Goal: Task Accomplishment & Management: Manage account settings

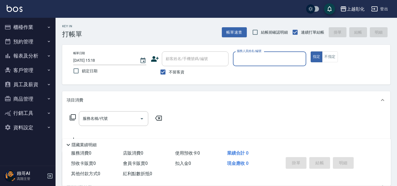
click at [34, 68] on button "客戶管理" at bounding box center [27, 70] width 51 height 14
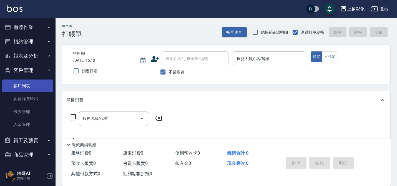
click at [27, 84] on link "客戶列表" at bounding box center [27, 85] width 51 height 13
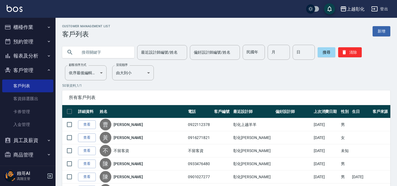
click at [92, 51] on input "text" at bounding box center [104, 52] width 52 height 15
type input "ㄞ"
type input "ㄢ"
type input "ㄞ"
type input "0923366707"
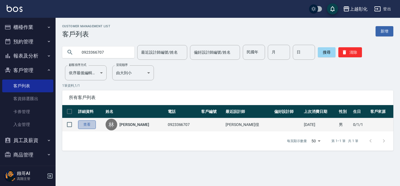
click at [93, 123] on link "查看" at bounding box center [87, 124] width 18 height 9
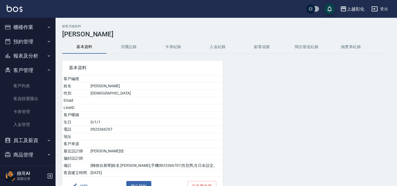
click at [107, 127] on td "0923366707" at bounding box center [156, 129] width 134 height 7
copy td "0923366707"
click at [174, 46] on button "卡券紀錄" at bounding box center [173, 46] width 44 height 13
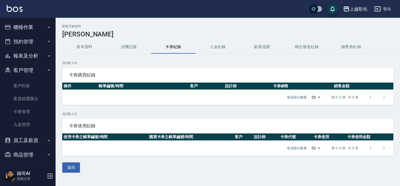
click at [211, 51] on button "入金紀錄" at bounding box center [217, 46] width 44 height 13
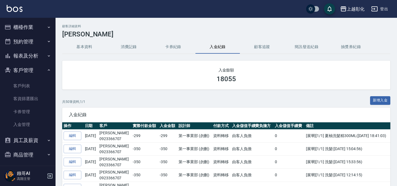
click at [374, 101] on button "新增入金" at bounding box center [380, 100] width 21 height 9
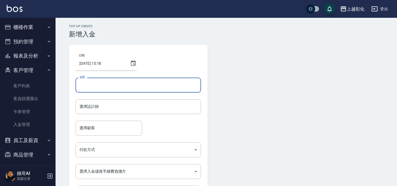
click at [125, 88] on input "金額" at bounding box center [137, 84] width 125 height 15
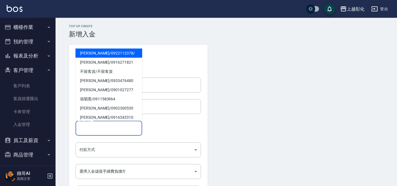
click at [115, 130] on input "選擇顧客" at bounding box center [109, 128] width 62 height 10
paste input "0923366707"
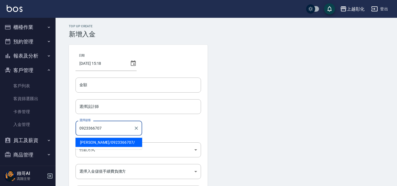
click at [103, 141] on span "[PERSON_NAME]/ 0923366707 /" at bounding box center [108, 142] width 67 height 9
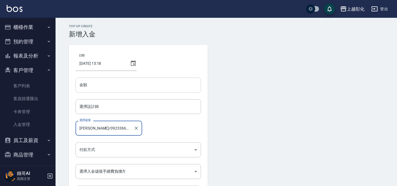
type input "[PERSON_NAME]/0923366707/"
click at [112, 89] on input "金額" at bounding box center [137, 84] width 125 height 15
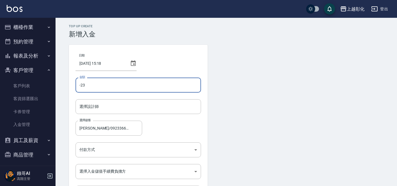
type input "-2"
type input "-350"
click at [109, 105] on input "選擇設計師" at bounding box center [138, 107] width 120 height 10
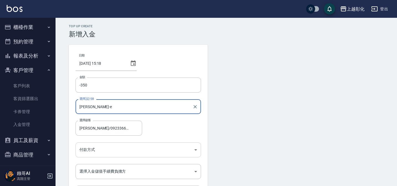
type input "[PERSON_NAME]-e"
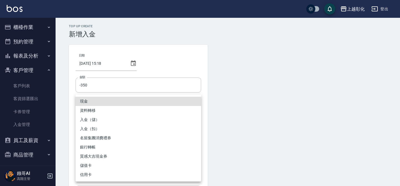
click at [105, 150] on body "上越彰化 登出 櫃檯作業 打帳單 帳單列表 掛單列表 座位開單 營業儀表板 現金收支登錄 高階收支登錄 材料自購登錄 每日結帳 排班表 現場電腦打卡 掃碼打卡…" at bounding box center [200, 115] width 400 height 230
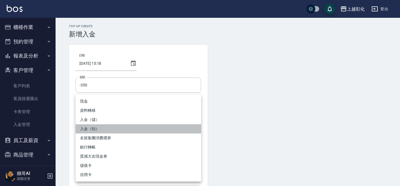
click at [103, 127] on li "入金（扣）" at bounding box center [137, 128] width 125 height 9
type input "入金（扣）"
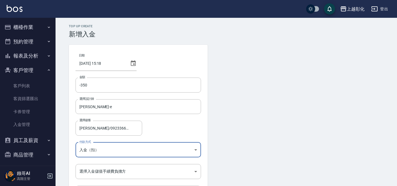
scroll to position [45, 0]
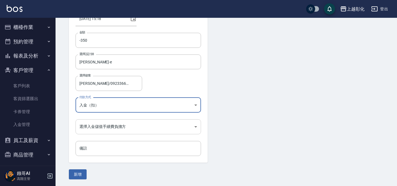
click at [96, 127] on body "上越彰化 登出 櫃檯作業 打帳單 帳單列表 掛單列表 座位開單 營業儀表板 現金收支登錄 高階收支登錄 材料自購登錄 每日結帳 排班表 現場電腦打卡 掃碼打卡…" at bounding box center [198, 70] width 397 height 230
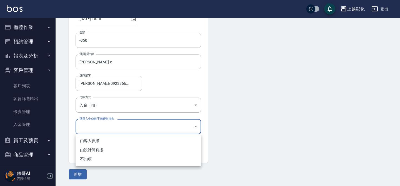
click at [92, 161] on li "不扣項" at bounding box center [137, 158] width 125 height 9
type input "WITHOUTHANDLINGFEE"
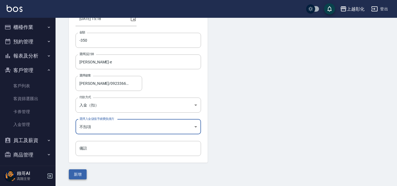
click at [79, 172] on button "新增" at bounding box center [78, 174] width 18 height 10
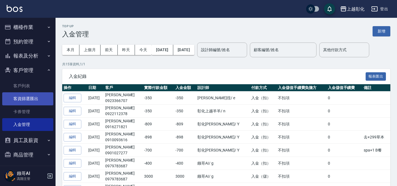
scroll to position [31, 0]
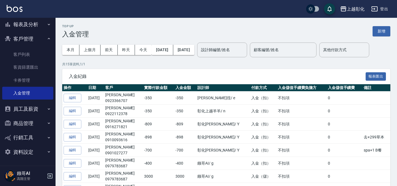
click at [29, 110] on button "員工及薪資" at bounding box center [27, 109] width 51 height 14
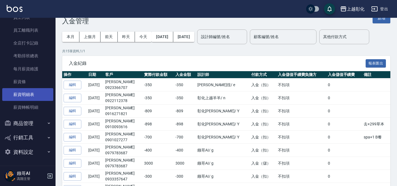
scroll to position [14, 0]
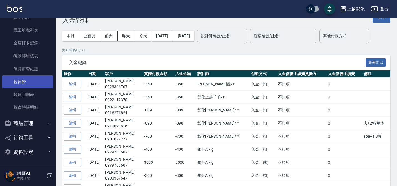
click at [34, 82] on link "薪資條" at bounding box center [27, 81] width 51 height 13
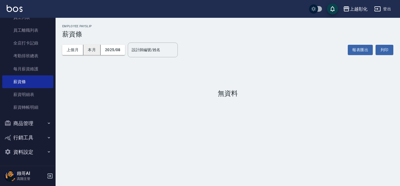
click at [87, 51] on button "本月" at bounding box center [91, 50] width 17 height 10
click at [78, 52] on button "上個月" at bounding box center [72, 50] width 21 height 10
click at [30, 95] on link "薪資明細表" at bounding box center [27, 94] width 51 height 13
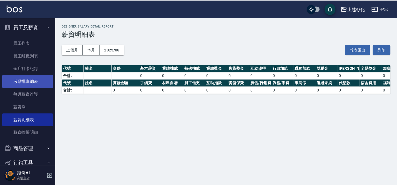
scroll to position [110, 0]
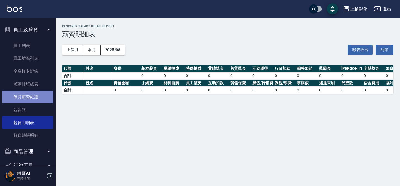
click at [32, 96] on link "每月薪資維護" at bounding box center [27, 96] width 51 height 13
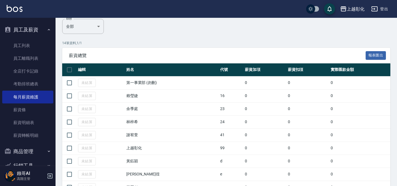
scroll to position [72, 0]
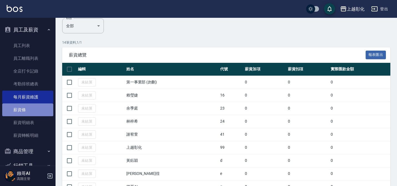
click at [28, 111] on link "薪資條" at bounding box center [27, 109] width 51 height 13
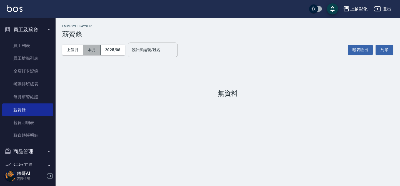
click at [92, 47] on button "本月" at bounding box center [91, 50] width 17 height 10
click at [77, 48] on button "上個月" at bounding box center [72, 50] width 21 height 10
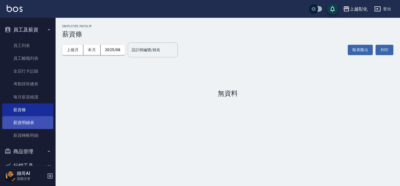
click at [31, 124] on link "薪資明細表" at bounding box center [27, 122] width 51 height 13
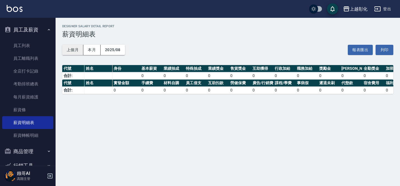
click at [76, 50] on button "上個月" at bounding box center [72, 50] width 21 height 10
click at [79, 51] on button "上個月" at bounding box center [72, 50] width 21 height 10
click at [98, 51] on button "本月" at bounding box center [91, 50] width 17 height 10
click at [81, 51] on button "上個月" at bounding box center [72, 50] width 21 height 10
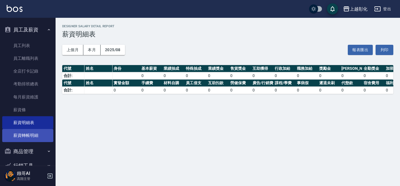
click at [43, 134] on link "薪資轉帳明細" at bounding box center [27, 135] width 51 height 13
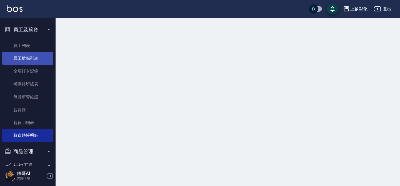
click at [33, 62] on link "員工離職列表" at bounding box center [27, 58] width 51 height 13
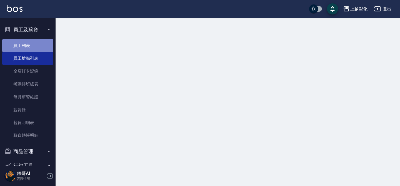
click at [32, 48] on link "員工列表" at bounding box center [27, 45] width 51 height 13
